Goal: Information Seeking & Learning: Learn about a topic

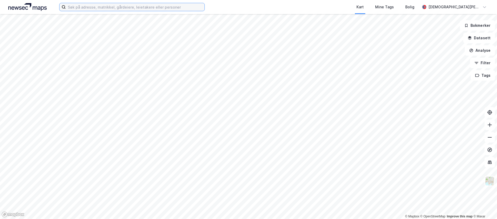
click at [96, 6] on input at bounding box center [135, 7] width 139 height 8
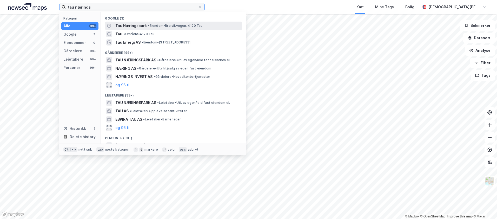
type input "tau nærings"
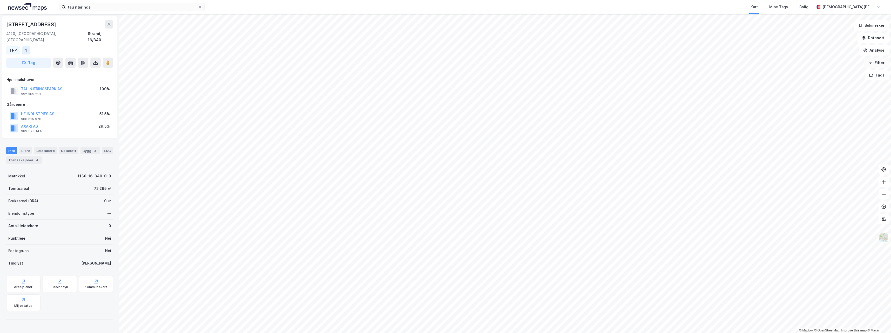
click at [496, 62] on button "Filter" at bounding box center [876, 63] width 25 height 10
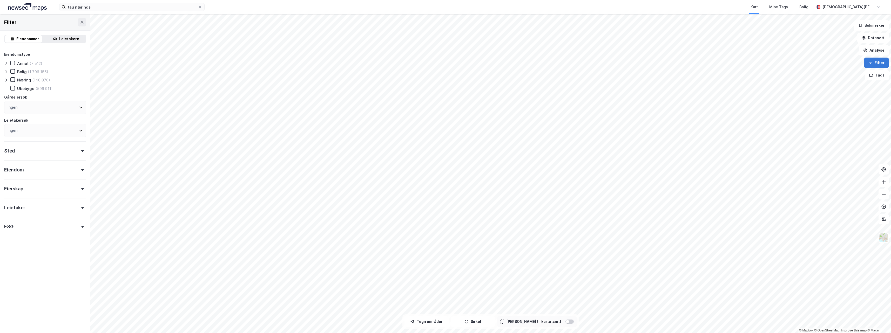
click at [496, 62] on button "Filter" at bounding box center [876, 63] width 25 height 10
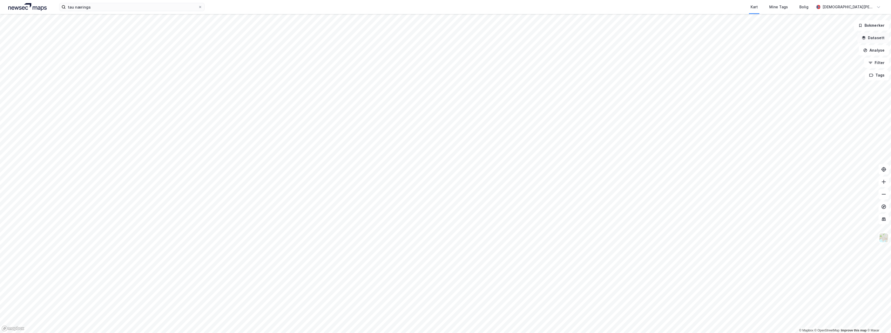
click at [496, 37] on button "Datasett" at bounding box center [873, 38] width 32 height 10
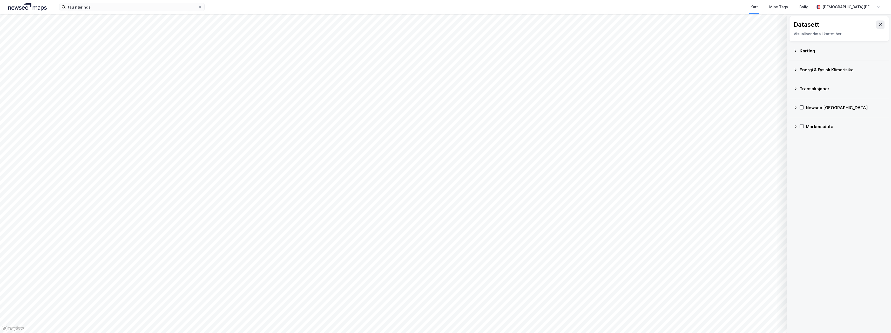
click at [496, 52] on icon at bounding box center [796, 50] width 2 height 3
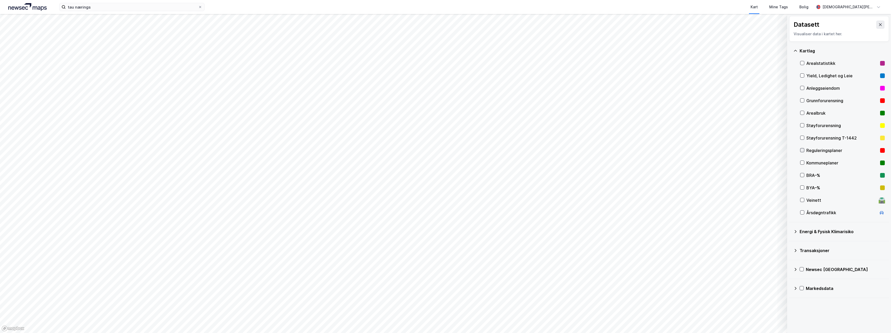
click at [496, 150] on div at bounding box center [802, 150] width 4 height 4
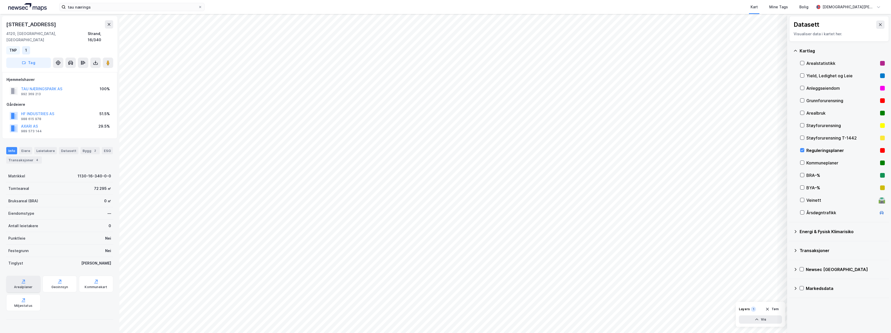
click at [25, 218] on icon at bounding box center [23, 281] width 5 height 5
